Goal: Task Accomplishment & Management: Use online tool/utility

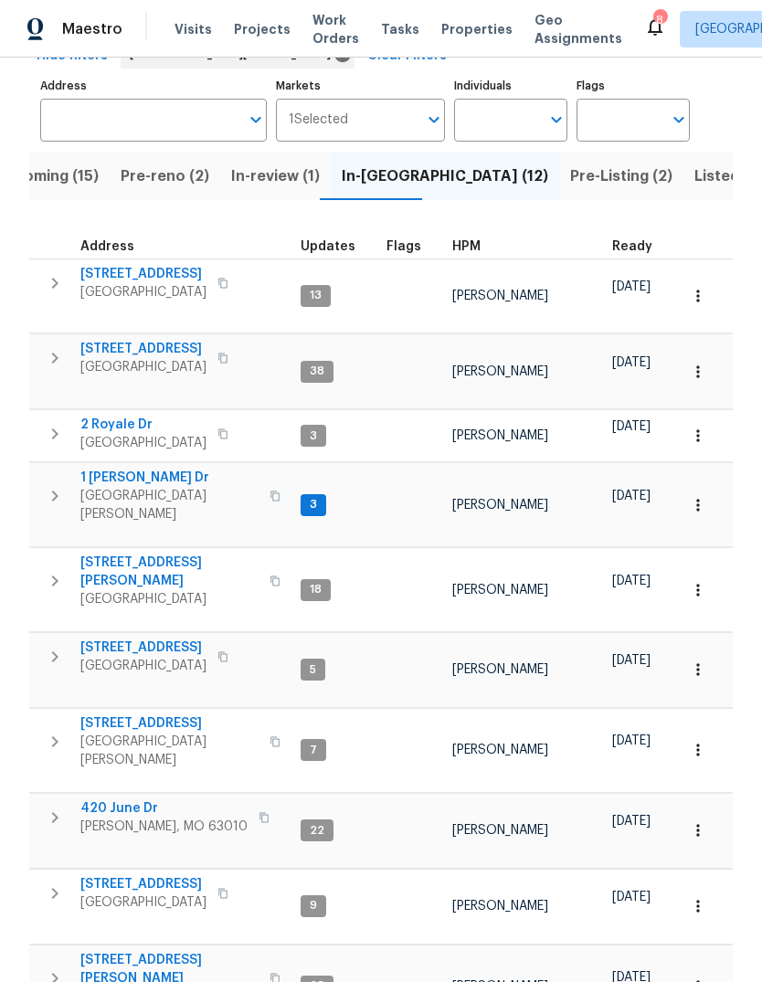
scroll to position [105, 0]
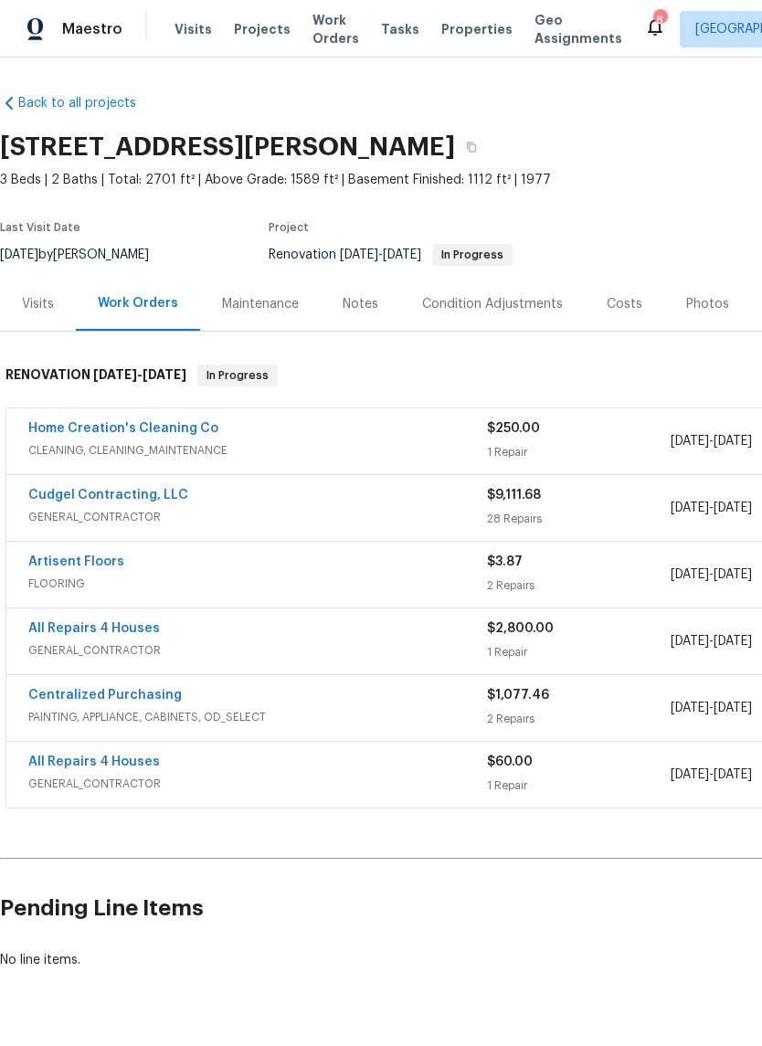
click at [192, 431] on link "Home Creation's Cleaning Co" at bounding box center [123, 428] width 190 height 13
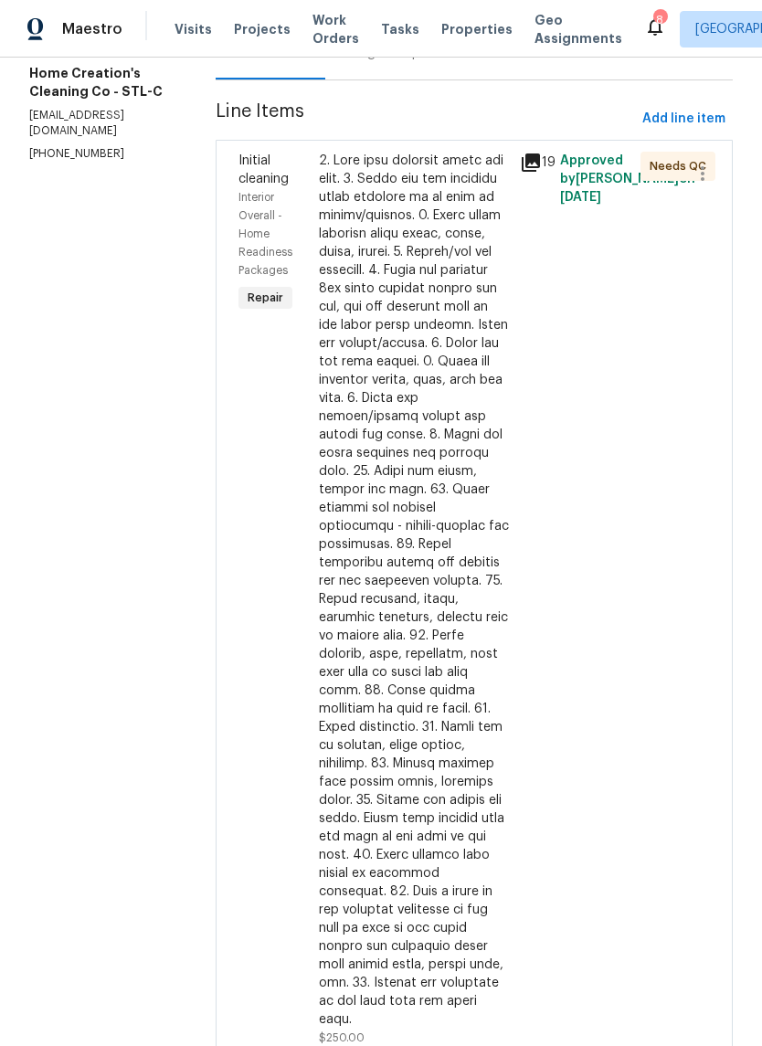
scroll to position [229, 0]
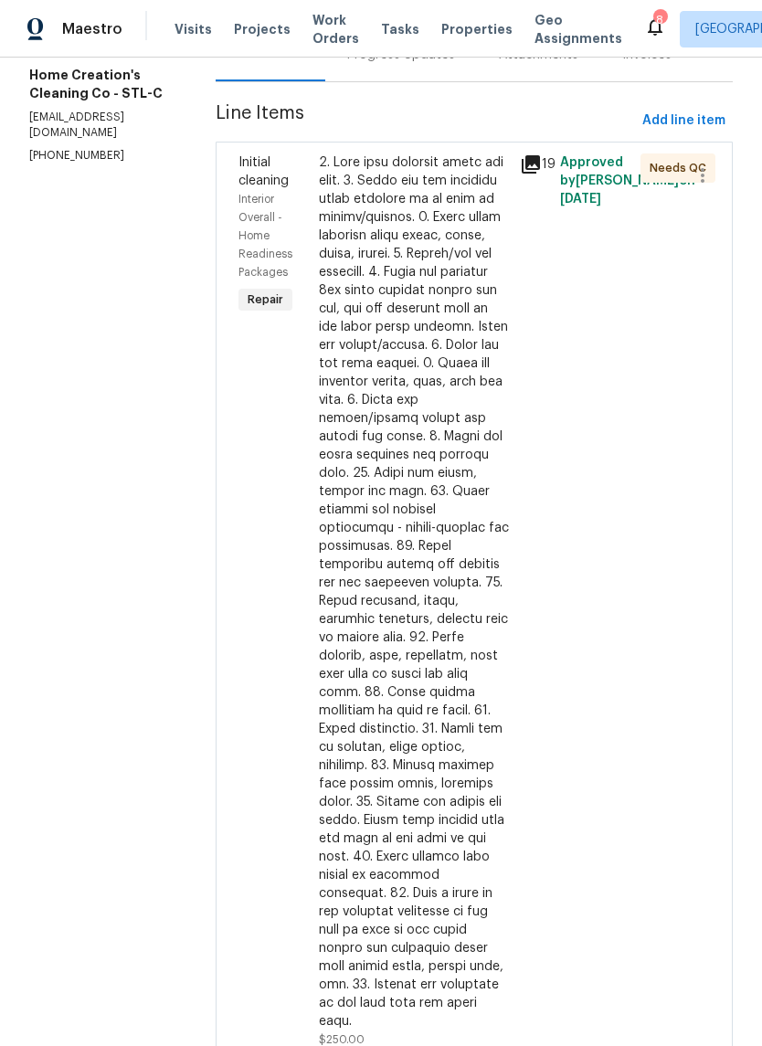
click at [406, 491] on div at bounding box center [414, 591] width 190 height 877
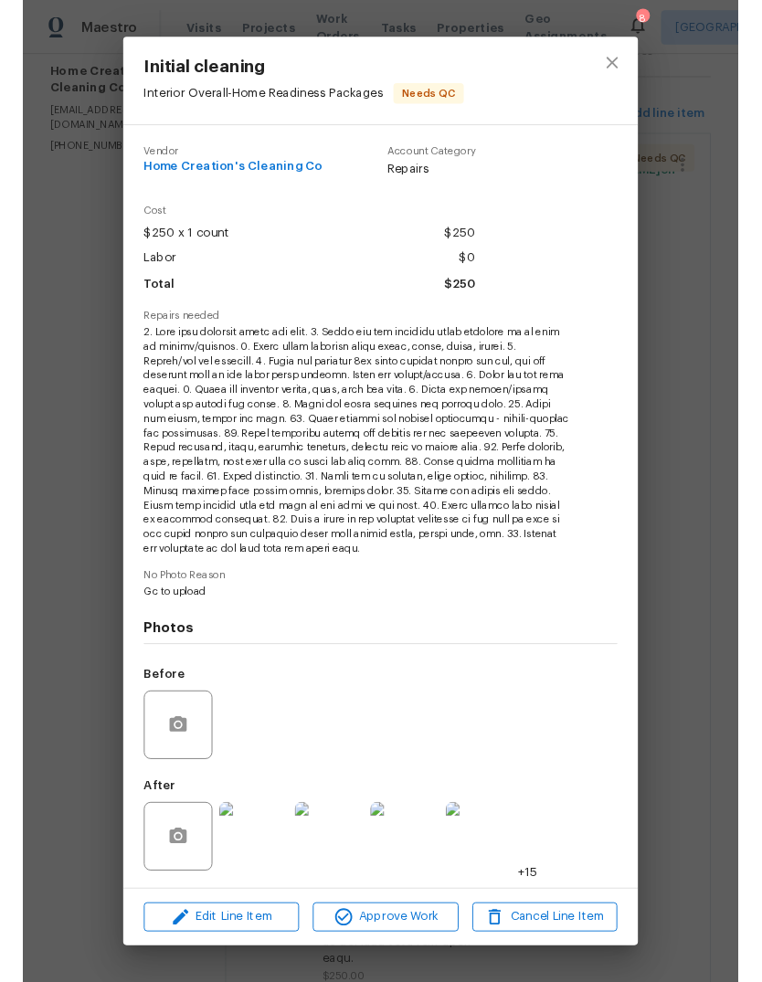
scroll to position [45, 0]
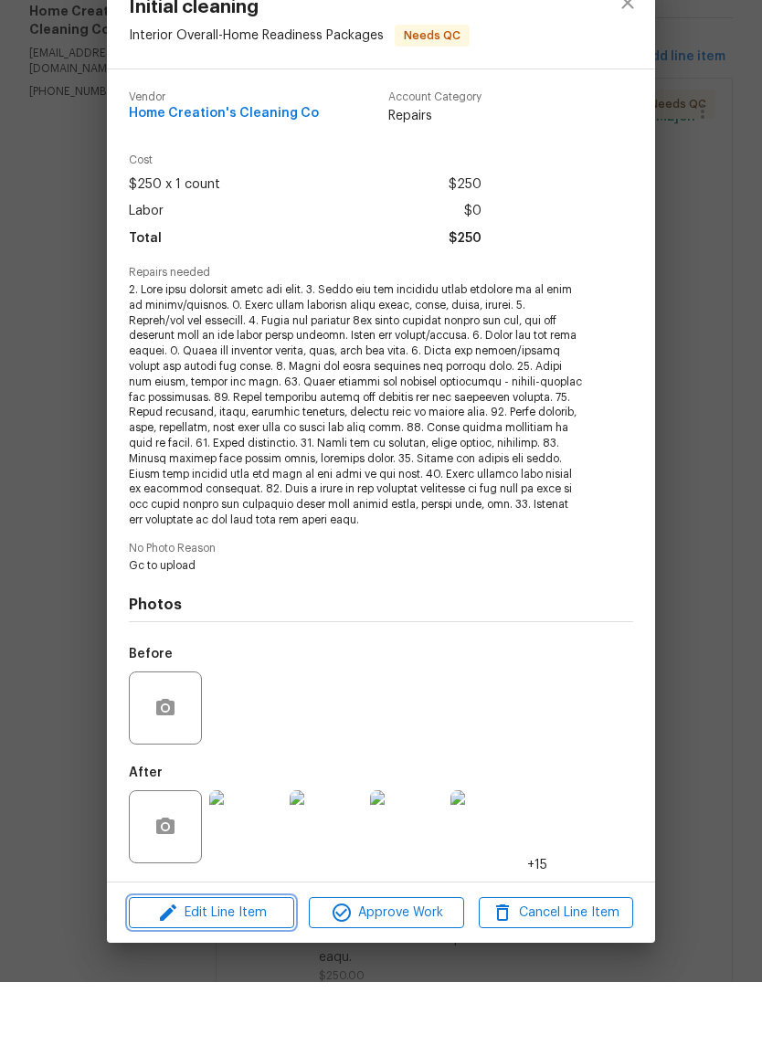
click at [272, 965] on span "Edit Line Item" at bounding box center [211, 976] width 154 height 23
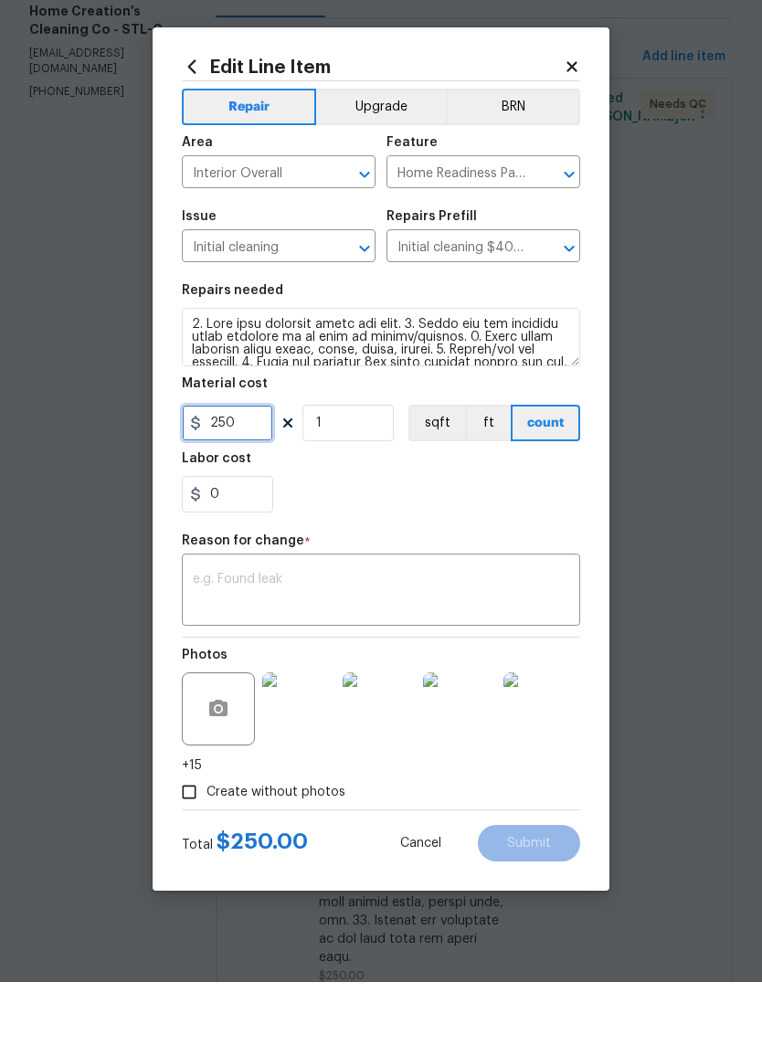
click at [263, 469] on input "250" at bounding box center [227, 487] width 91 height 37
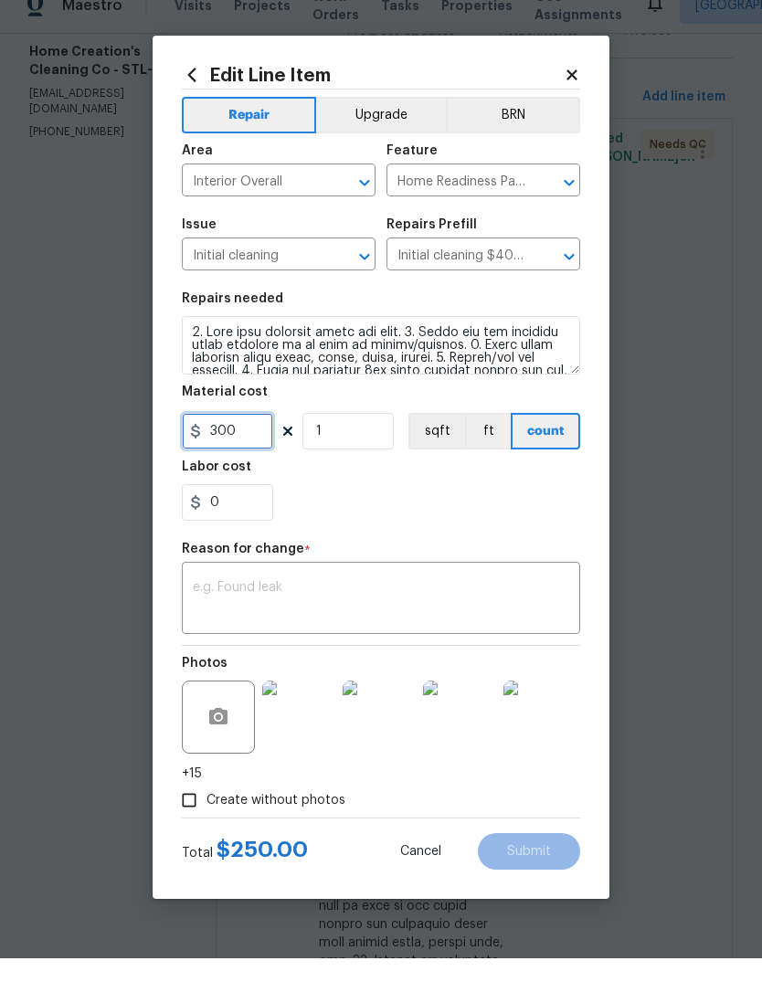
type input "300"
click at [449, 605] on textarea at bounding box center [381, 624] width 376 height 38
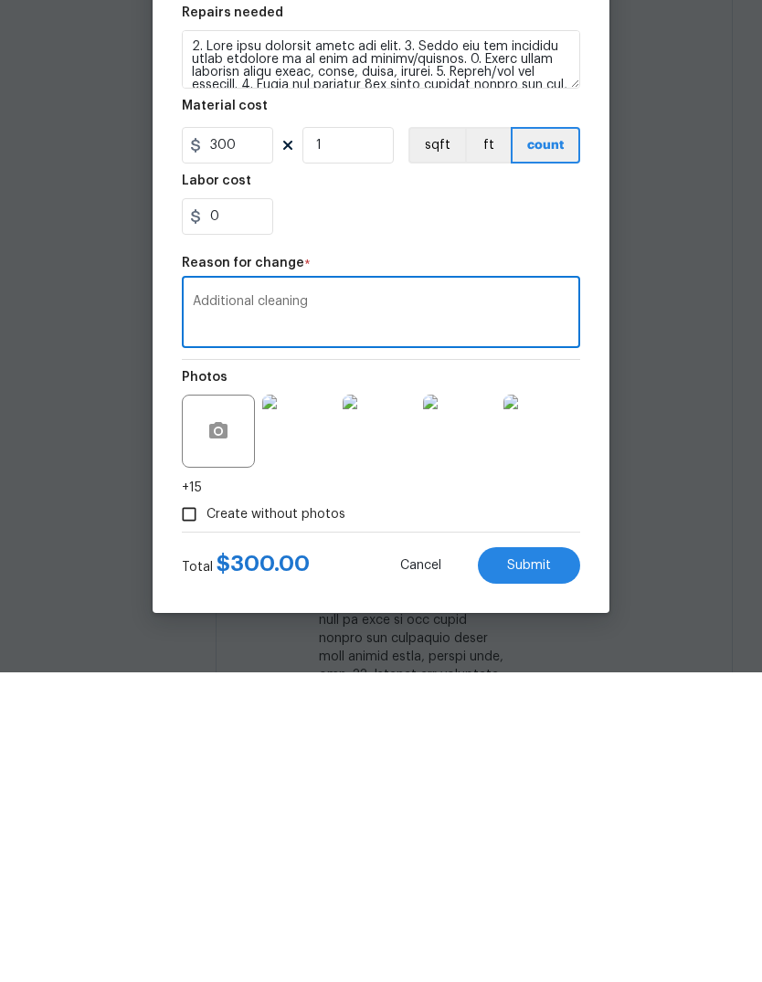
type textarea "Additional cleaning"
click at [543, 869] on span "Submit" at bounding box center [529, 876] width 44 height 14
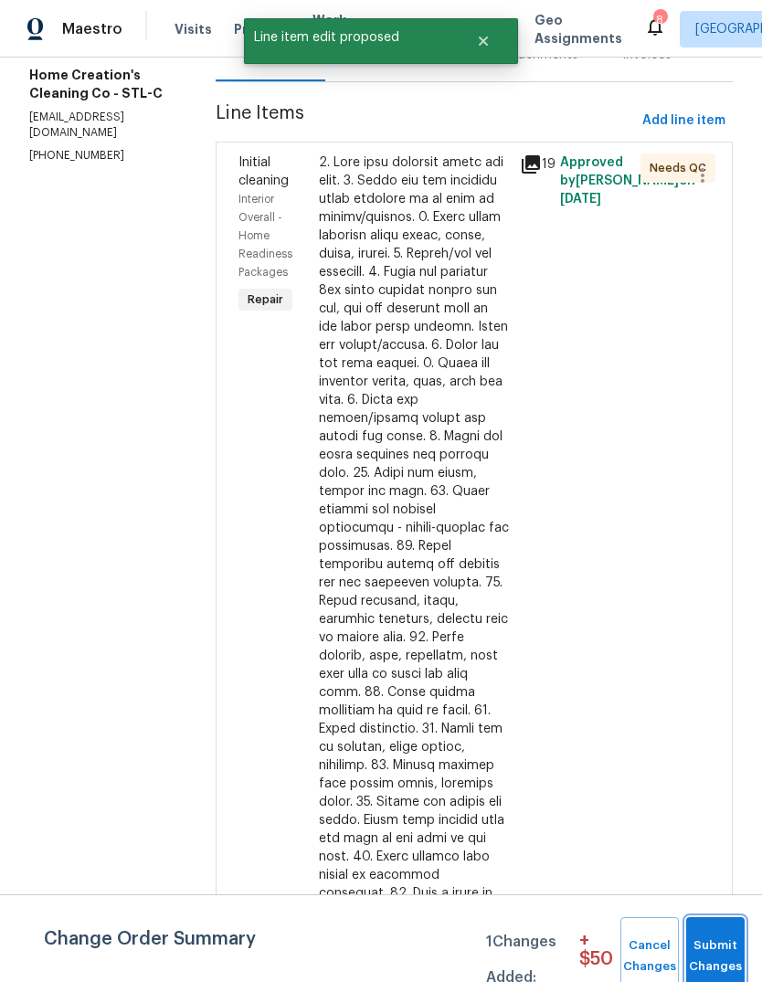
click at [722, 954] on span "Submit Changes" at bounding box center [715, 956] width 40 height 42
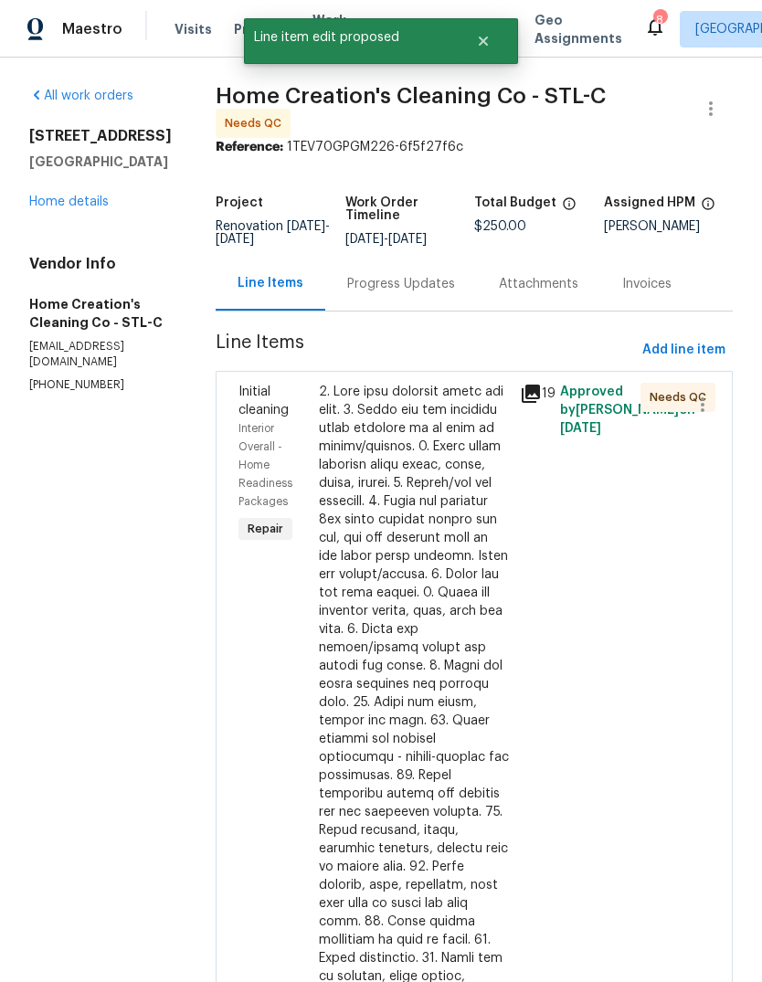
scroll to position [-1, 0]
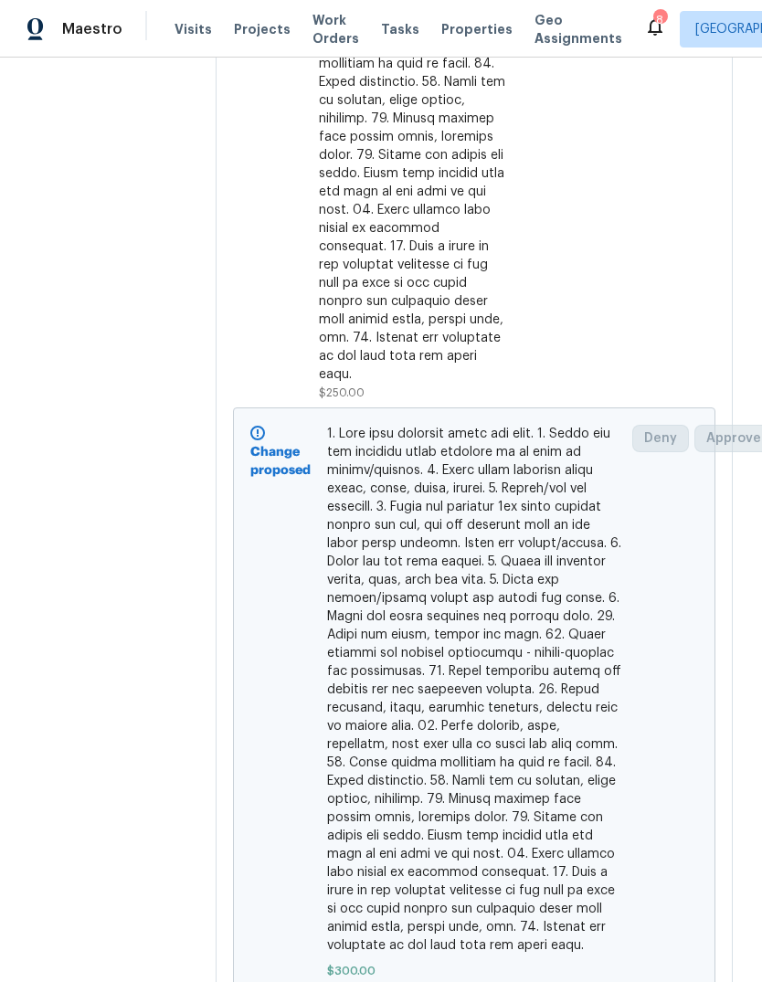
scroll to position [875, 0]
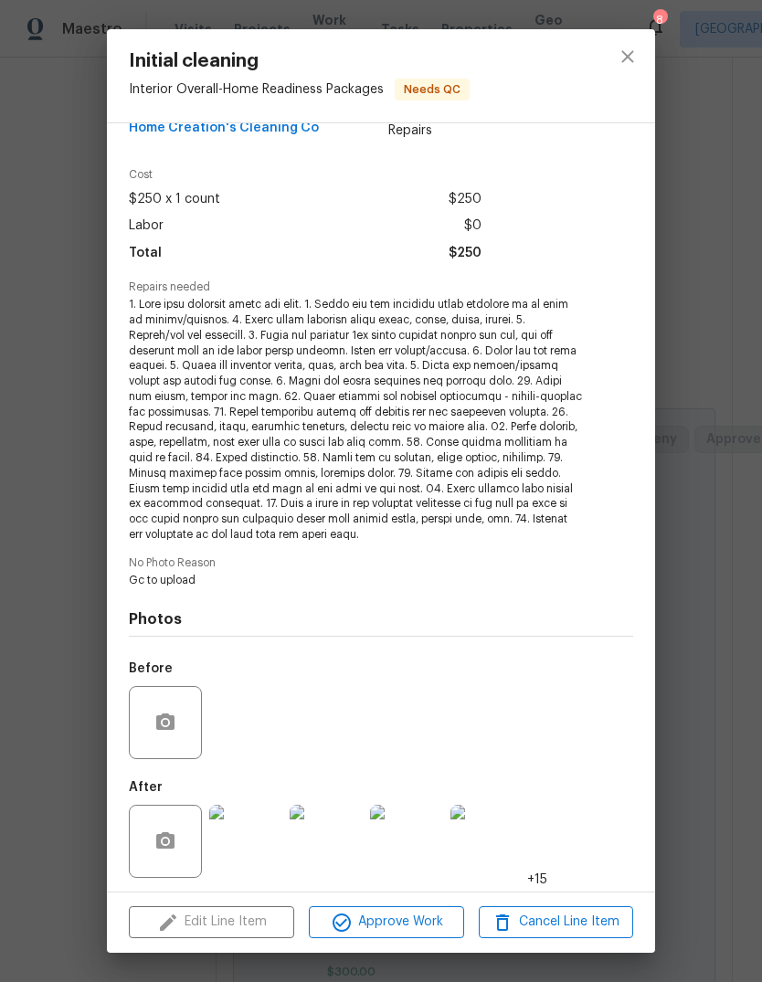
scroll to position [38, 0]
click at [722, 576] on div "Initial cleaning Interior Overall - Home Readiness Packages Needs QC Vendor Hom…" at bounding box center [381, 491] width 762 height 982
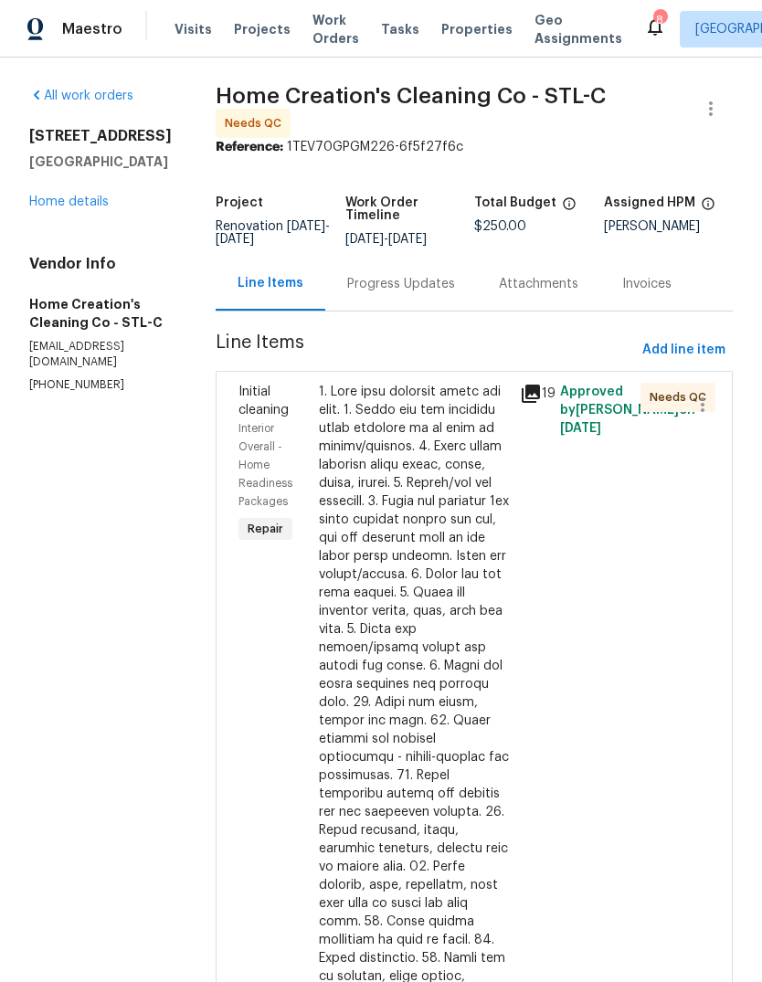
scroll to position [0, 0]
click at [533, 385] on icon at bounding box center [531, 394] width 18 height 18
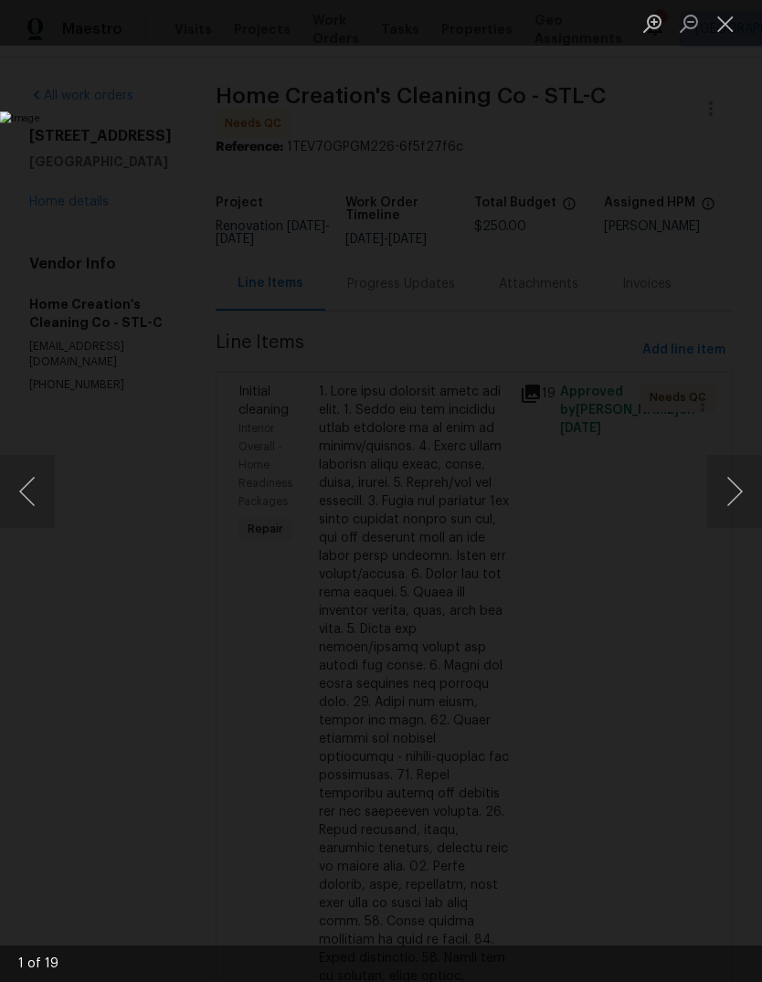
click at [737, 501] on button "Next image" at bounding box center [734, 491] width 55 height 73
click at [733, 503] on button "Next image" at bounding box center [734, 491] width 55 height 73
click at [726, 507] on button "Next image" at bounding box center [734, 491] width 55 height 73
click at [733, 499] on button "Next image" at bounding box center [734, 491] width 55 height 73
click at [731, 502] on button "Next image" at bounding box center [734, 491] width 55 height 73
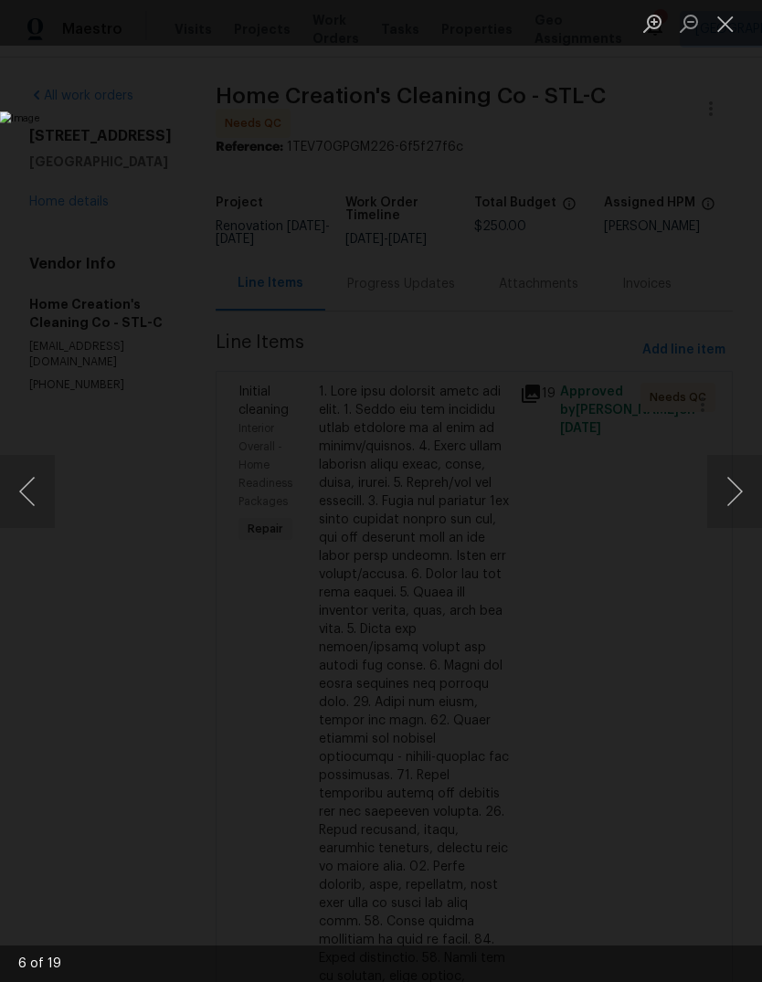
click at [728, 500] on button "Next image" at bounding box center [734, 491] width 55 height 73
click at [734, 495] on button "Next image" at bounding box center [734, 491] width 55 height 73
click at [733, 497] on button "Next image" at bounding box center [734, 491] width 55 height 73
click at [734, 492] on button "Next image" at bounding box center [734, 491] width 55 height 73
click at [735, 490] on button "Next image" at bounding box center [734, 491] width 55 height 73
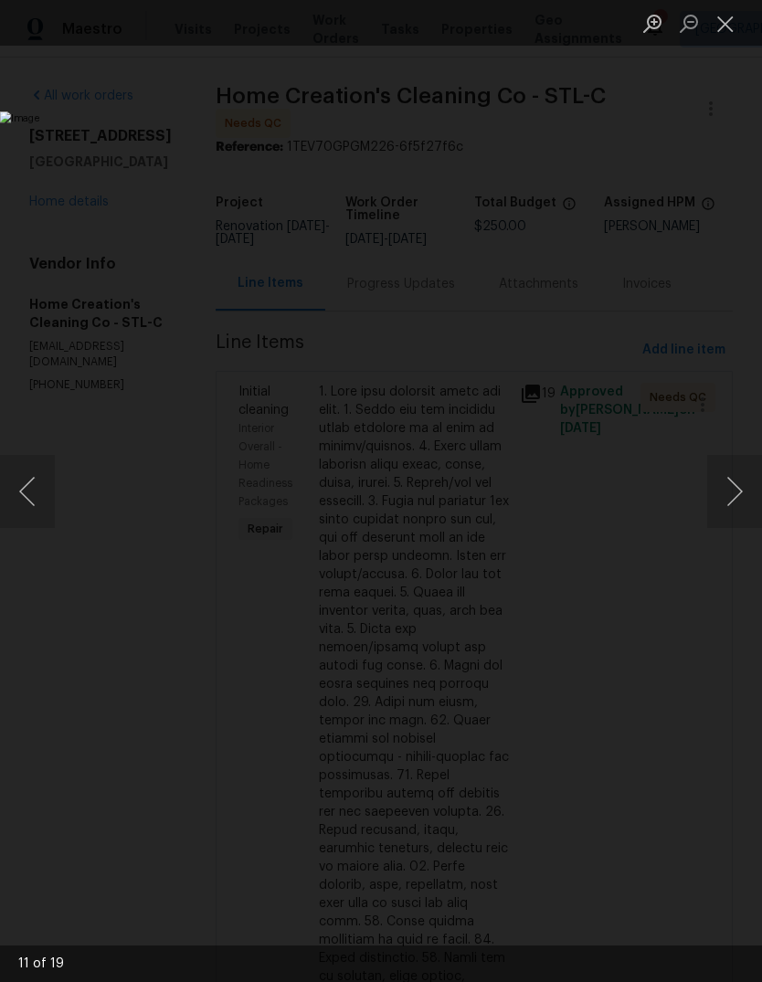
click at [733, 492] on button "Next image" at bounding box center [734, 491] width 55 height 73
click at [722, 484] on button "Next image" at bounding box center [734, 491] width 55 height 73
click at [725, 499] on button "Next image" at bounding box center [734, 491] width 55 height 73
click at [737, 493] on button "Next image" at bounding box center [734, 491] width 55 height 73
click at [734, 495] on button "Next image" at bounding box center [734, 491] width 55 height 73
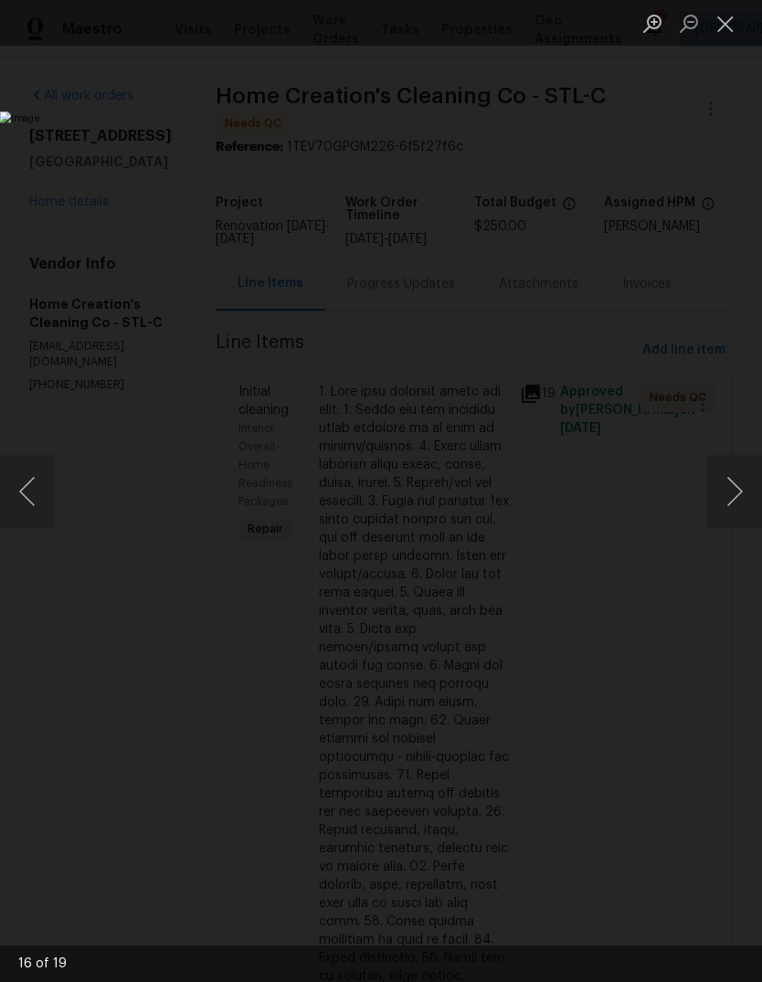
click at [731, 499] on button "Next image" at bounding box center [734, 491] width 55 height 73
click at [733, 496] on button "Next image" at bounding box center [734, 491] width 55 height 73
click at [731, 499] on button "Next image" at bounding box center [734, 491] width 55 height 73
click at [729, 501] on button "Next image" at bounding box center [734, 491] width 55 height 73
click at [721, 30] on button "Close lightbox" at bounding box center [725, 23] width 37 height 32
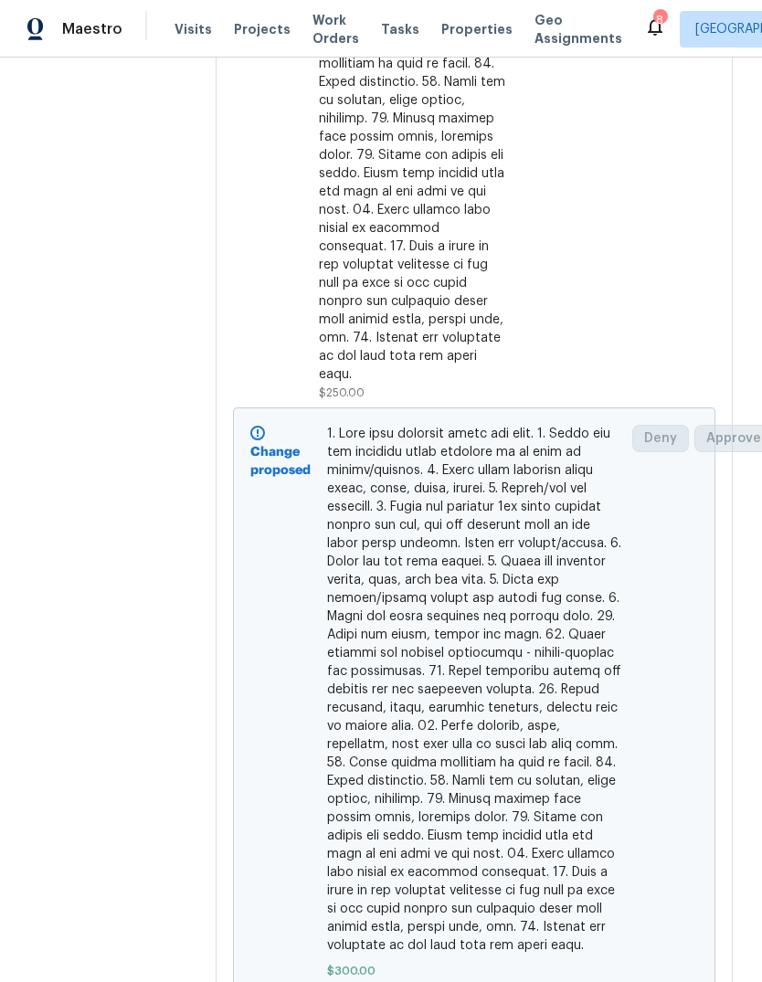
scroll to position [875, 0]
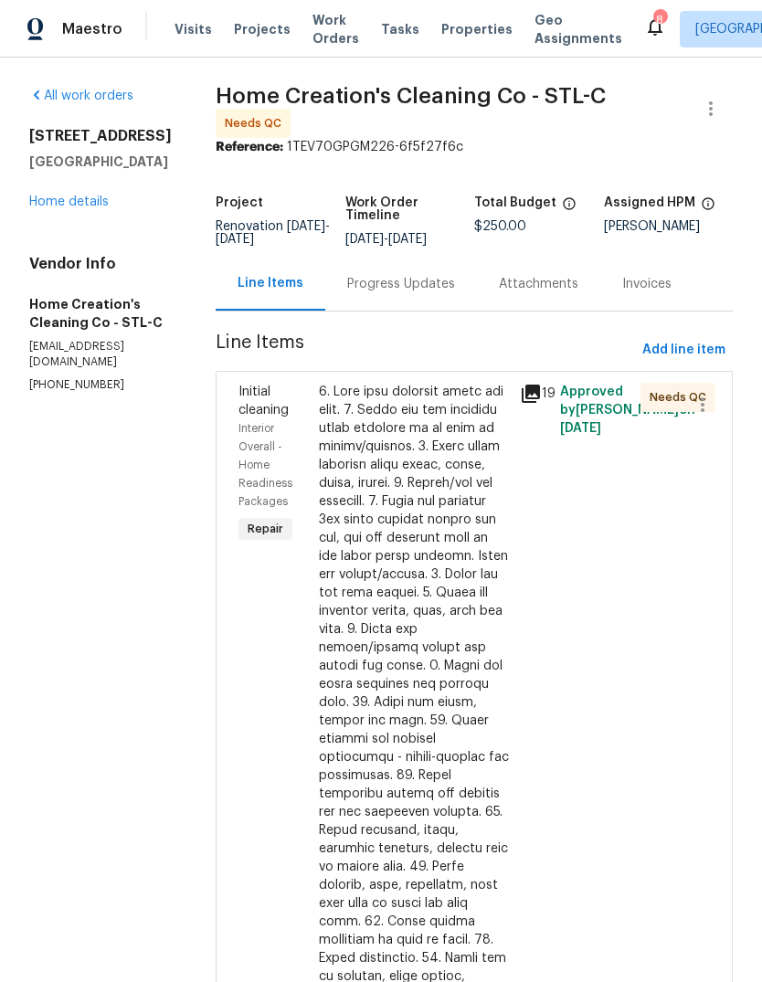
click at [442, 627] on div at bounding box center [414, 821] width 190 height 877
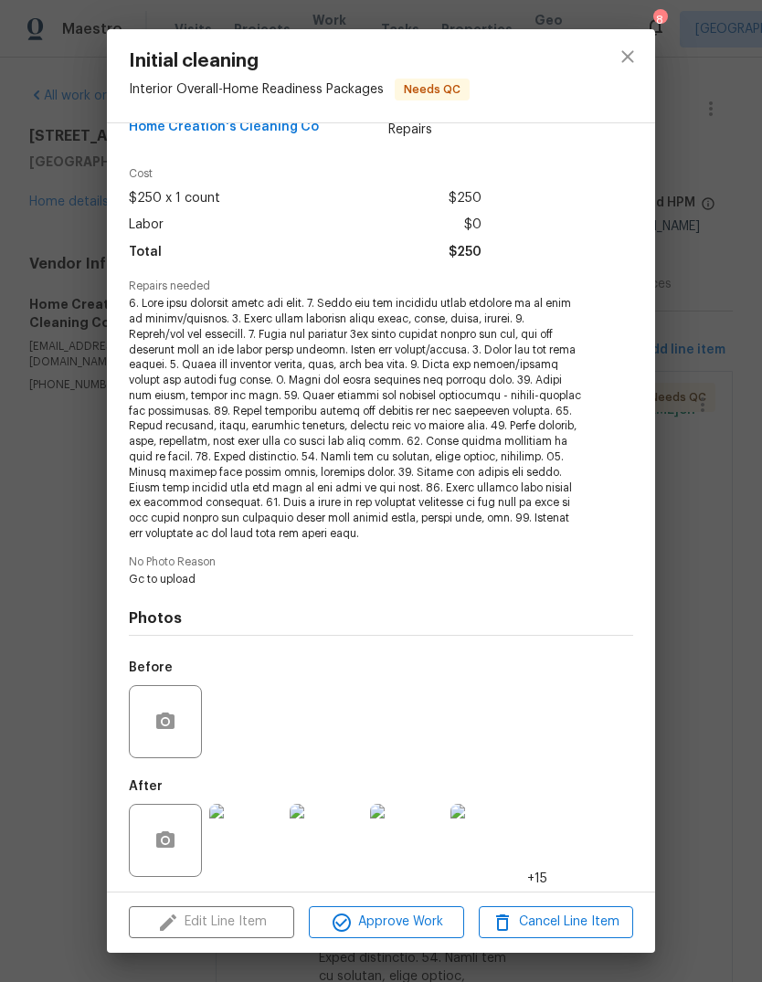
scroll to position [38, 0]
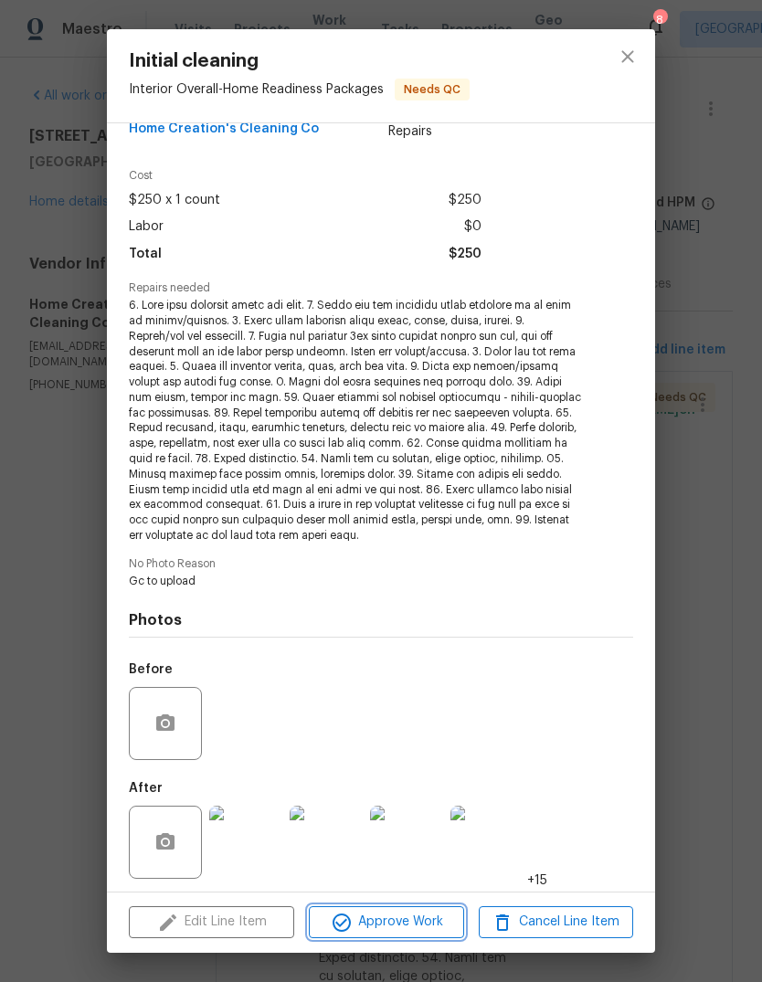
click at [424, 923] on span "Approve Work" at bounding box center [385, 922] width 143 height 23
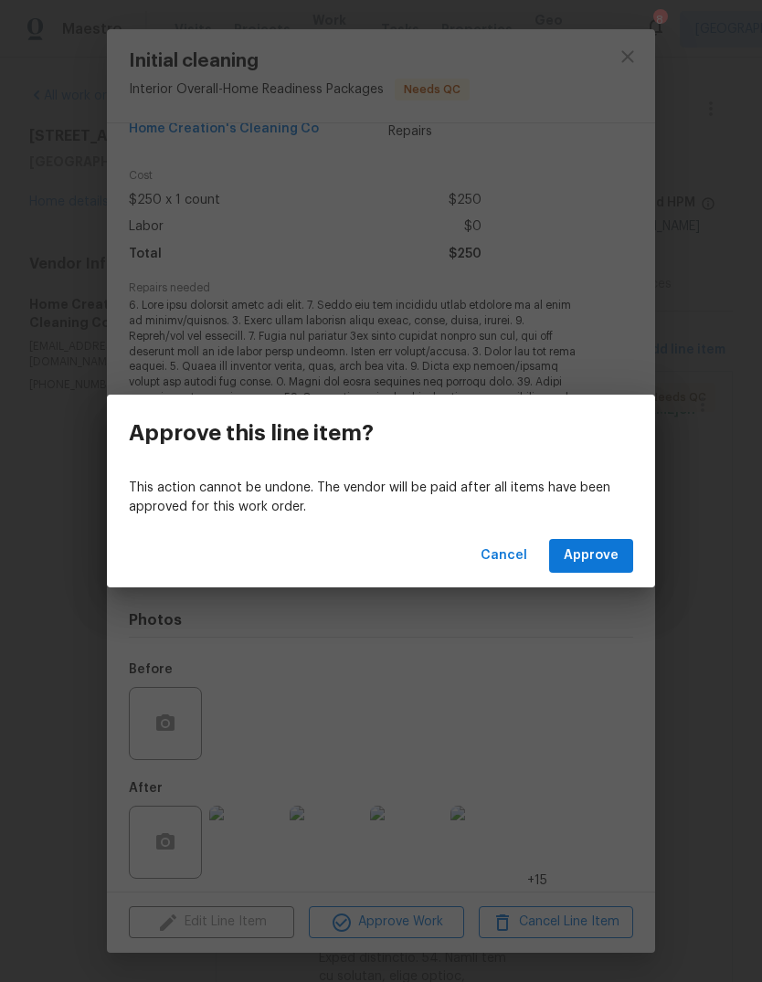
click at [615, 557] on span "Approve" at bounding box center [591, 555] width 55 height 23
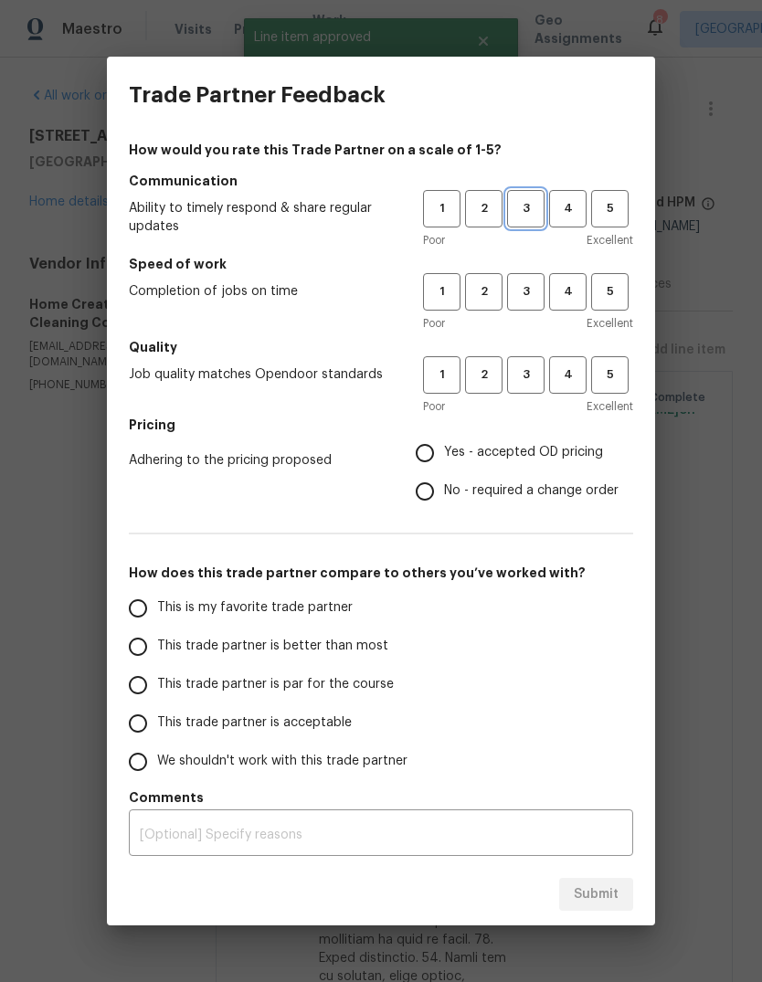
click at [521, 199] on span "3" at bounding box center [526, 208] width 34 height 21
click at [529, 300] on span "3" at bounding box center [526, 291] width 34 height 21
click at [539, 376] on span "3" at bounding box center [526, 374] width 34 height 21
click at [491, 459] on span "Yes - accepted OD pricing" at bounding box center [523, 452] width 159 height 19
click at [444, 459] on input "Yes - accepted OD pricing" at bounding box center [425, 453] width 38 height 38
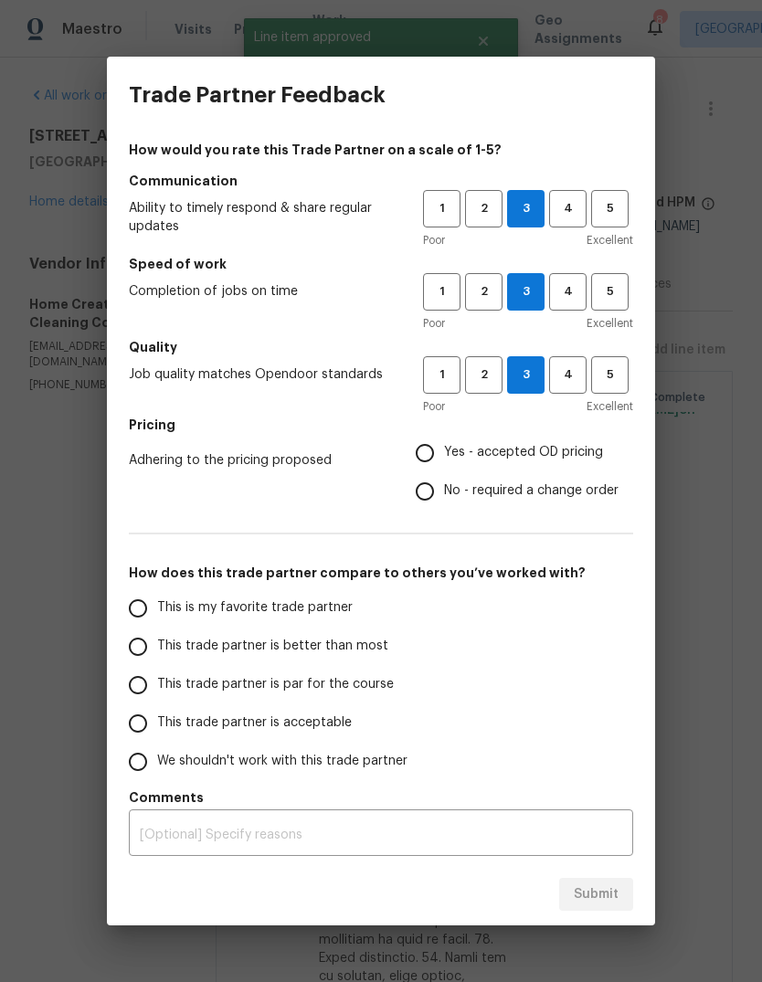
radio input "true"
click at [338, 655] on span "This trade partner is better than most" at bounding box center [272, 646] width 231 height 19
click at [157, 655] on input "This trade partner is better than most" at bounding box center [138, 646] width 38 height 38
click at [602, 892] on span "Submit" at bounding box center [596, 894] width 45 height 23
radio input "true"
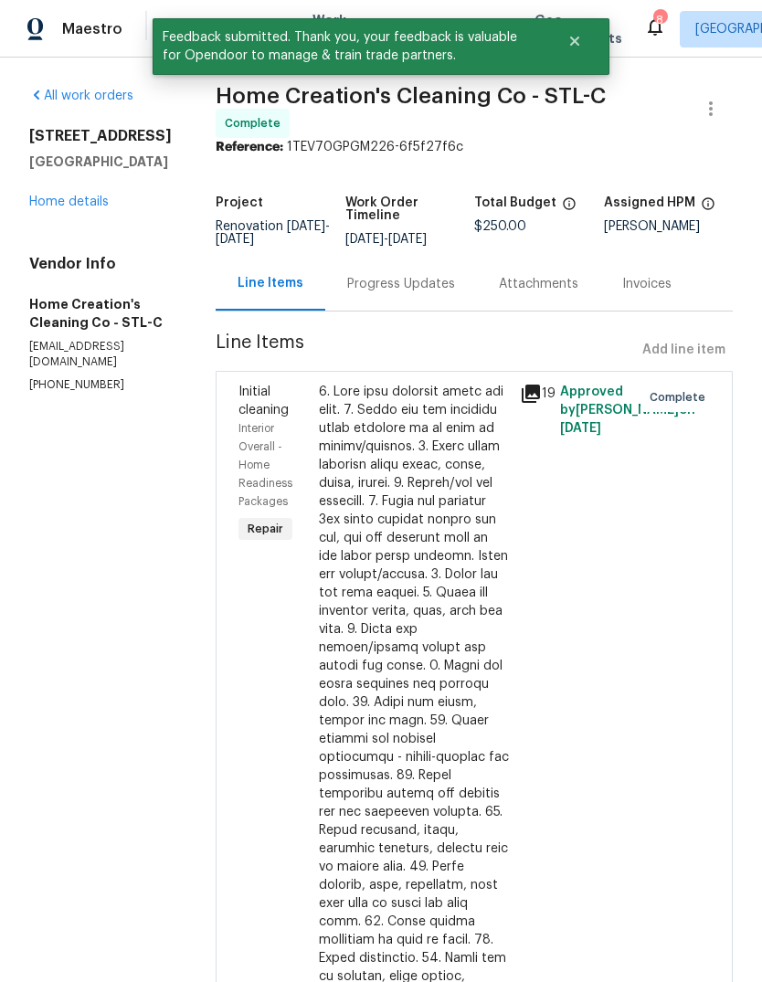
click at [84, 205] on link "Home details" at bounding box center [68, 201] width 79 height 13
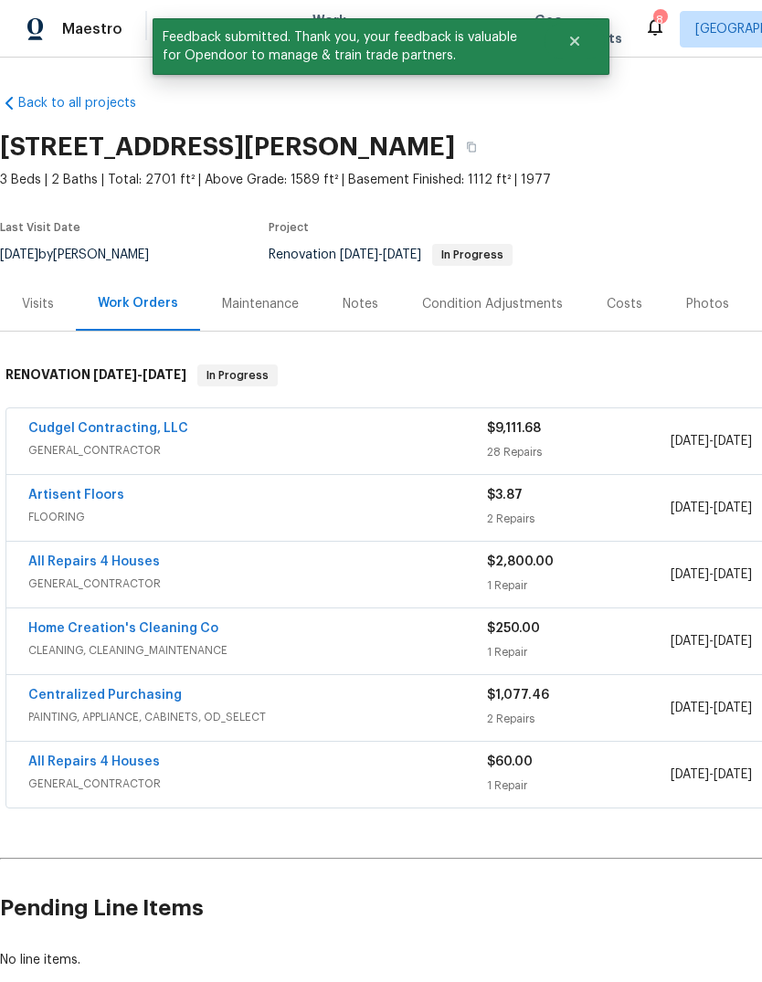
click at [172, 632] on link "Home Creation's Cleaning Co" at bounding box center [123, 628] width 190 height 13
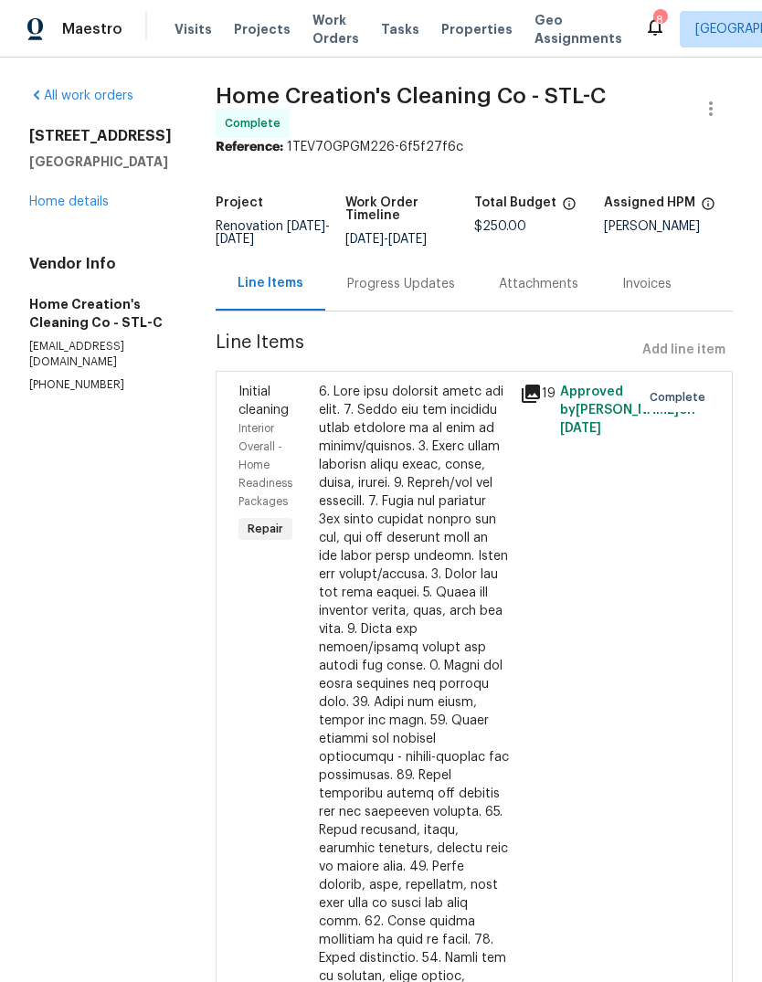
click at [99, 201] on link "Home details" at bounding box center [68, 201] width 79 height 13
